Goal: Information Seeking & Learning: Learn about a topic

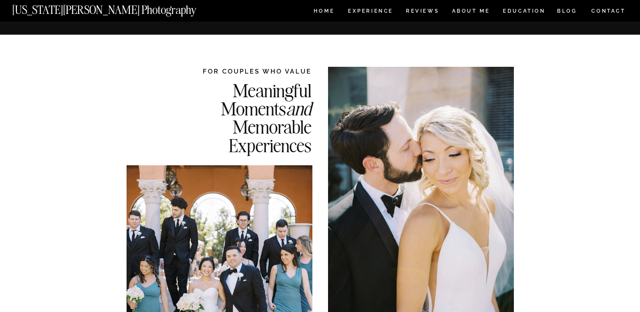
scroll to position [2796, 0]
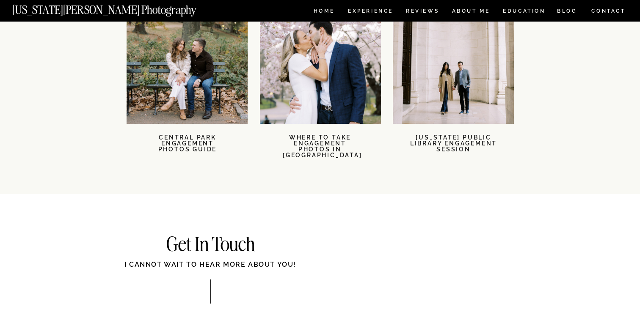
scroll to position [1891, 0]
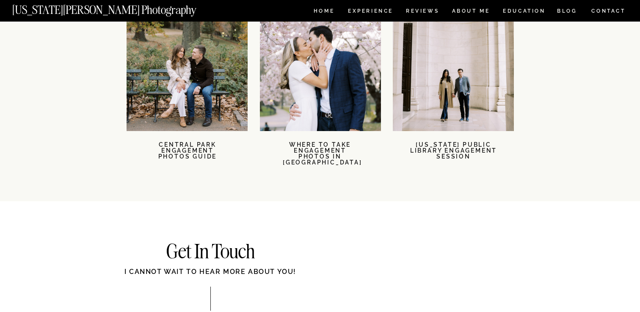
click at [476, 127] on div at bounding box center [453, 70] width 121 height 121
